Goal: Check status: Check status

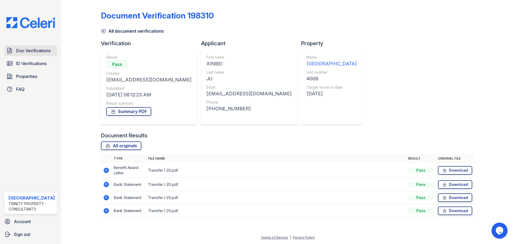
click at [23, 51] on span "Doc Verifications" at bounding box center [33, 50] width 35 height 6
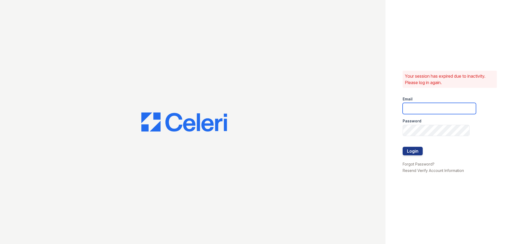
type input "[EMAIL_ADDRESS][DOMAIN_NAME]"
click at [409, 151] on button "Login" at bounding box center [413, 151] width 20 height 9
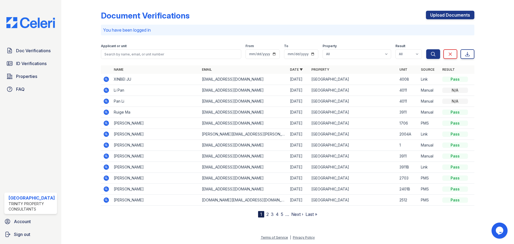
drag, startPoint x: 109, startPoint y: 166, endPoint x: 96, endPoint y: 179, distance: 18.8
click at [96, 179] on div at bounding box center [85, 109] width 31 height 215
click at [106, 177] on icon at bounding box center [106, 177] width 5 height 5
